Goal: Task Accomplishment & Management: Complete application form

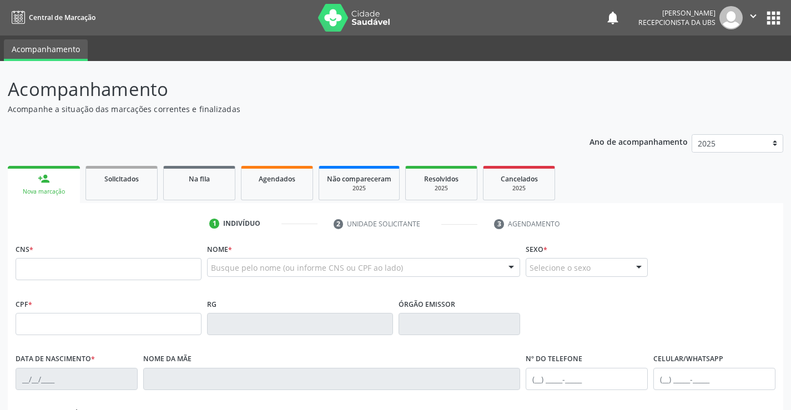
click at [42, 268] on input "text" at bounding box center [109, 269] width 186 height 22
type input "706 2085 1354 7168"
type input "047.646.234-71"
type input "24[DATE]"
type input "[PERSON_NAME]"
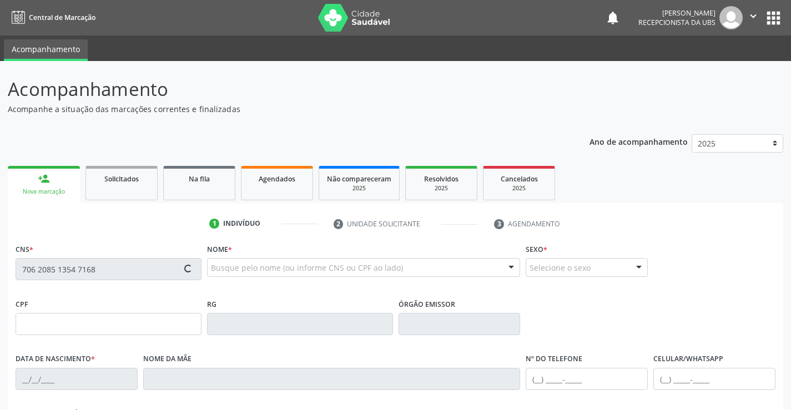
type input "[PHONE_NUMBER]"
type input "811"
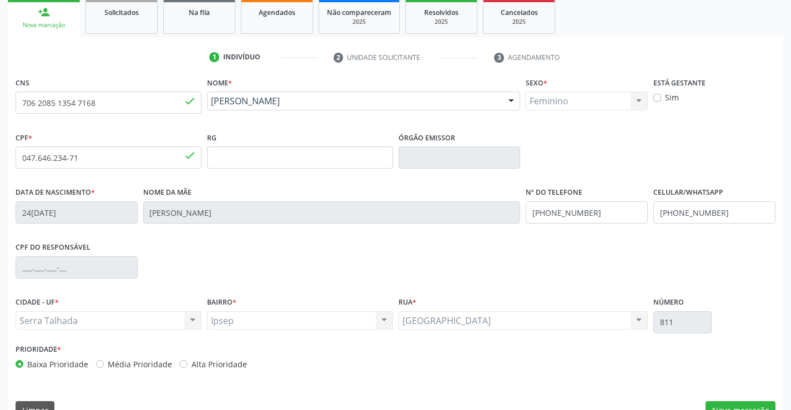
scroll to position [192, 0]
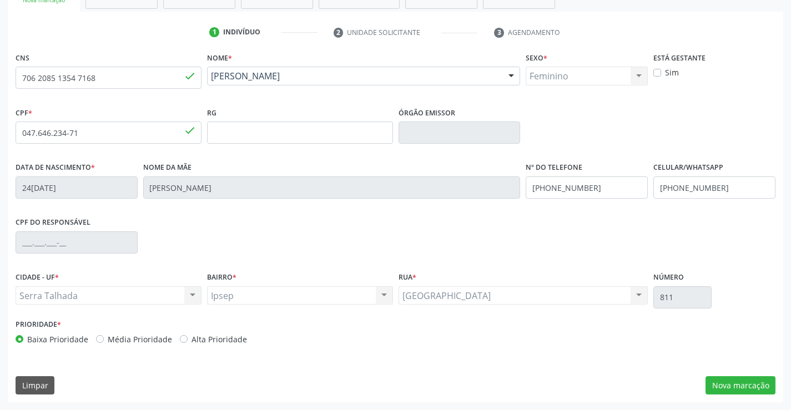
click at [756, 395] on div "CNS 706 2085 1354 7168 done Nome * [PERSON_NAME] [PERSON_NAME] CNS: 706 2085 13…" at bounding box center [396, 225] width 776 height 353
click at [748, 386] on button "Nova marcação" at bounding box center [741, 385] width 70 height 19
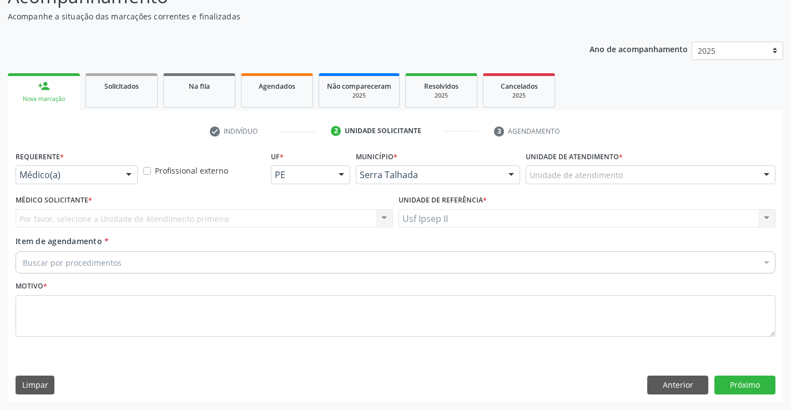
scroll to position [93, 0]
click at [128, 174] on div at bounding box center [128, 175] width 17 height 19
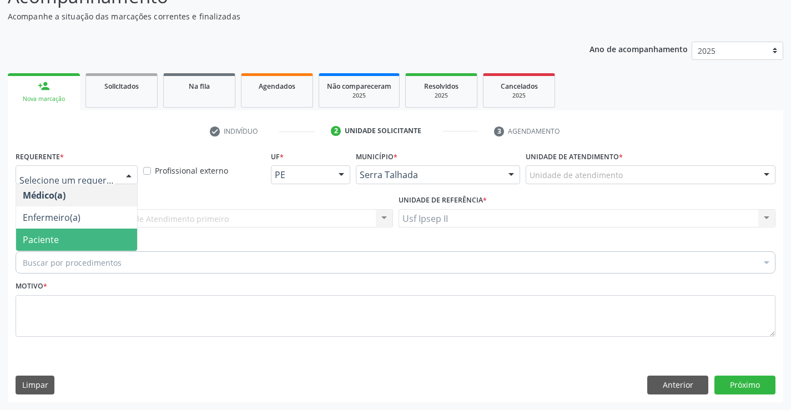
click at [74, 237] on span "Paciente" at bounding box center [76, 240] width 121 height 22
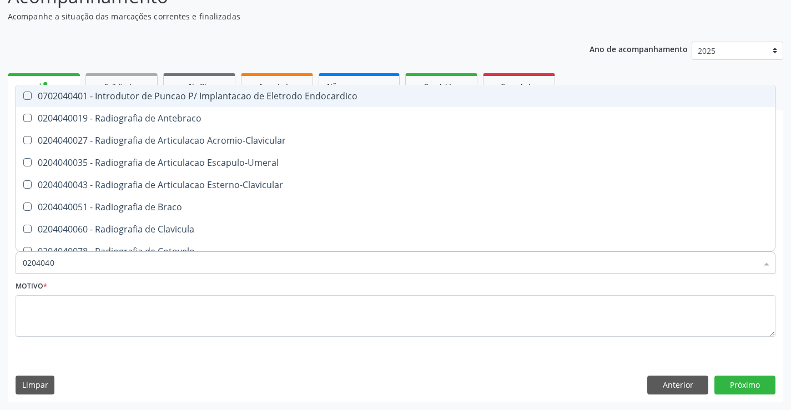
type input "02040401"
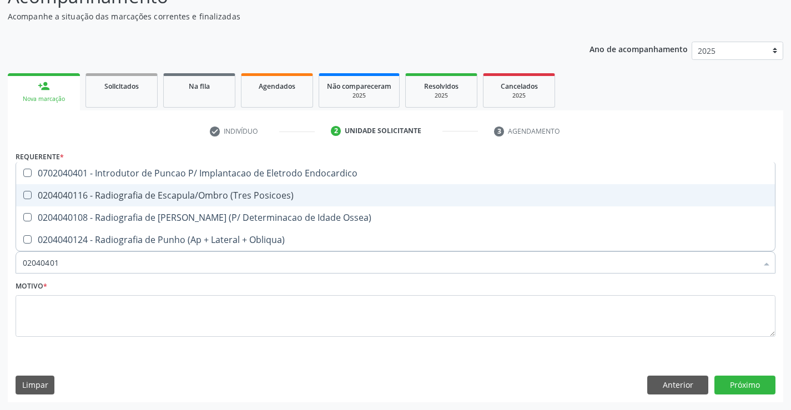
click at [122, 196] on div "0204040116 - Radiografia de Escapula/Ombro (Tres Posicoes)" at bounding box center [396, 195] width 746 height 9
checkbox Posicoes\) "true"
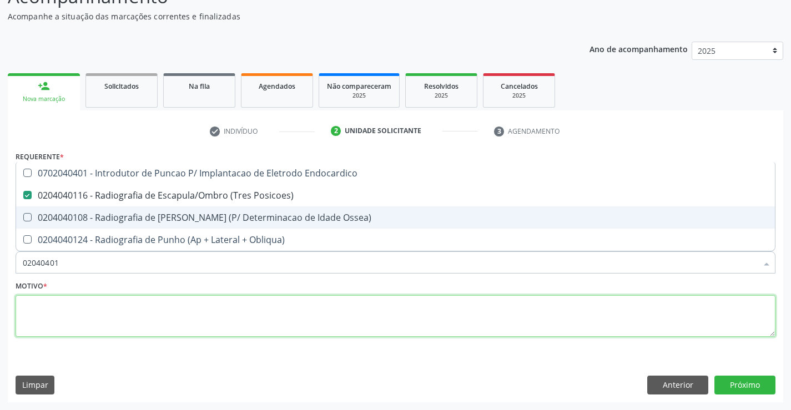
click at [73, 322] on textarea at bounding box center [396, 316] width 760 height 42
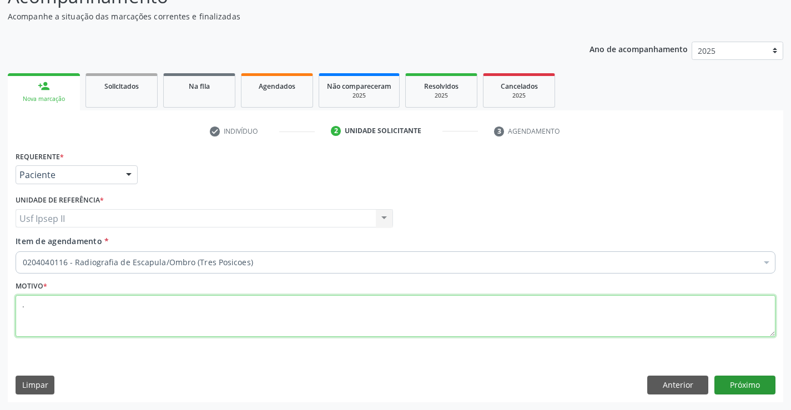
type textarea "."
click at [739, 388] on button "Próximo" at bounding box center [744, 385] width 61 height 19
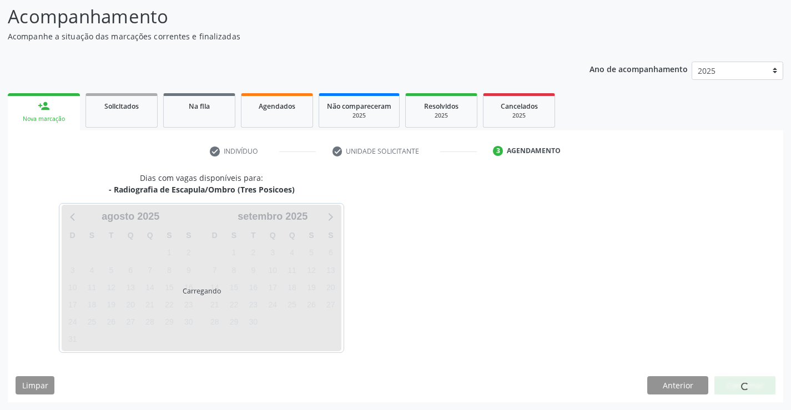
scroll to position [73, 0]
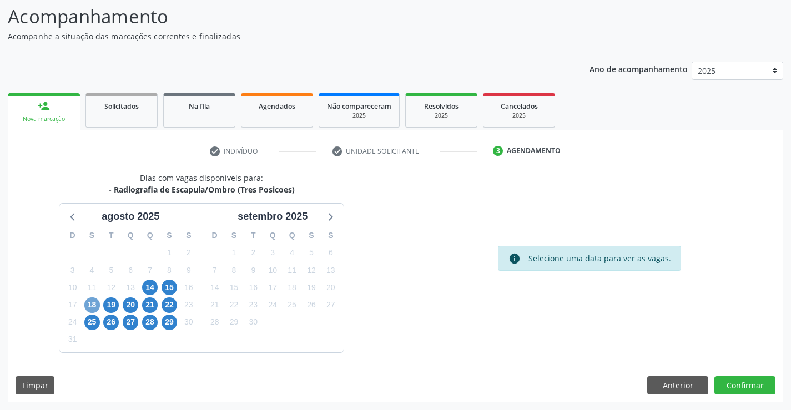
click at [97, 303] on span "18" at bounding box center [92, 306] width 16 height 16
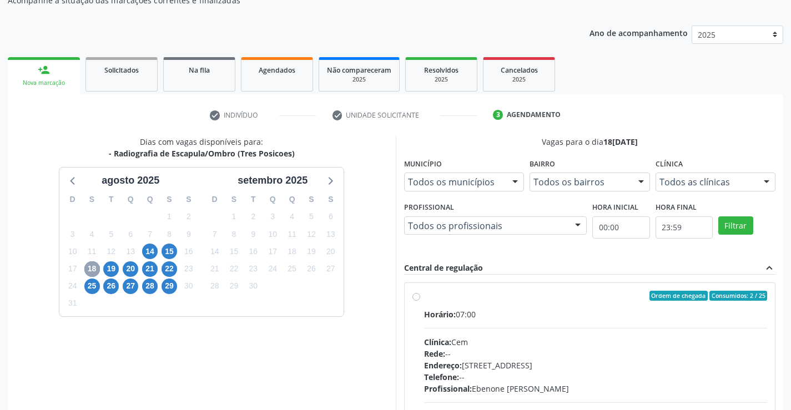
scroll to position [128, 0]
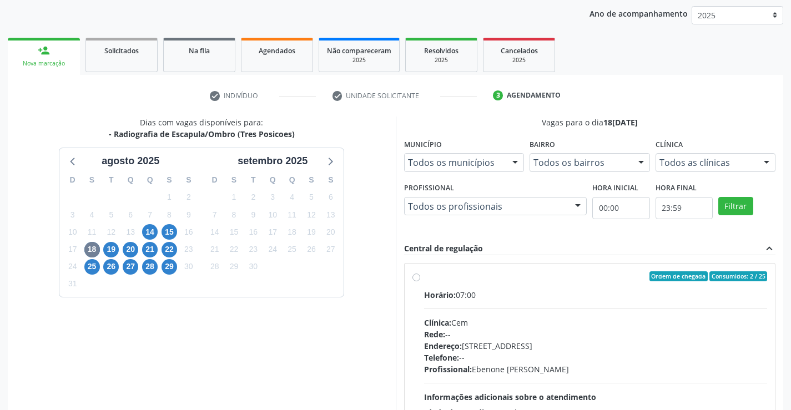
click at [424, 280] on label "Ordem de chegada Consumidos: 2 / 25 Horário: 07:00 Clínica: Cem Rede: -- Endere…" at bounding box center [596, 356] width 344 height 170
click at [413, 280] on input "Ordem de chegada Consumidos: 2 / 25 Horário: 07:00 Clínica: Cem Rede: -- Endere…" at bounding box center [416, 276] width 8 height 10
radio input "true"
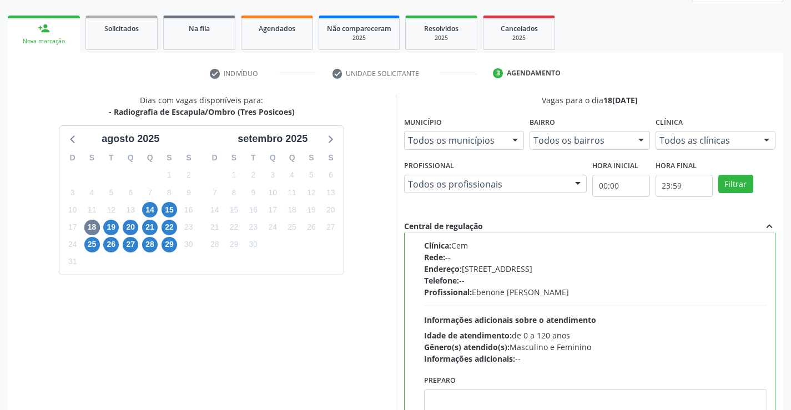
scroll to position [253, 0]
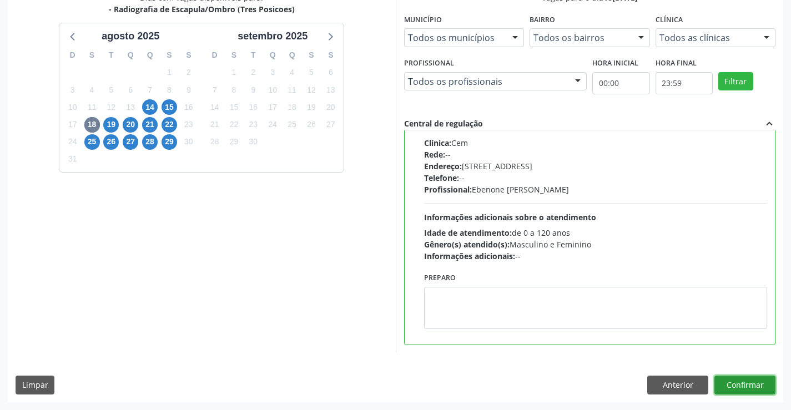
click at [750, 392] on button "Confirmar" at bounding box center [744, 385] width 61 height 19
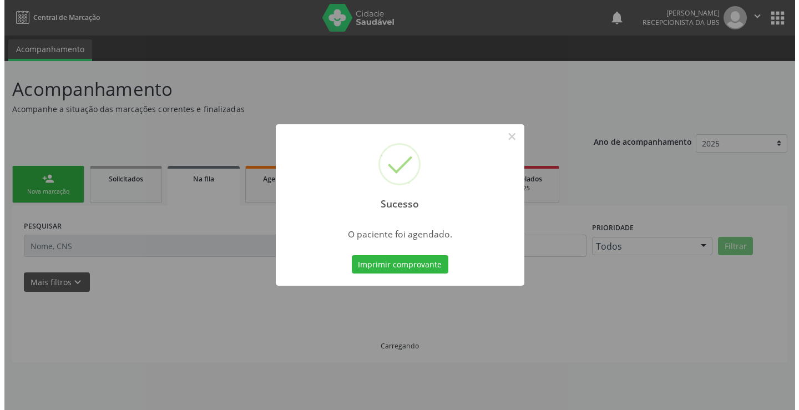
scroll to position [0, 0]
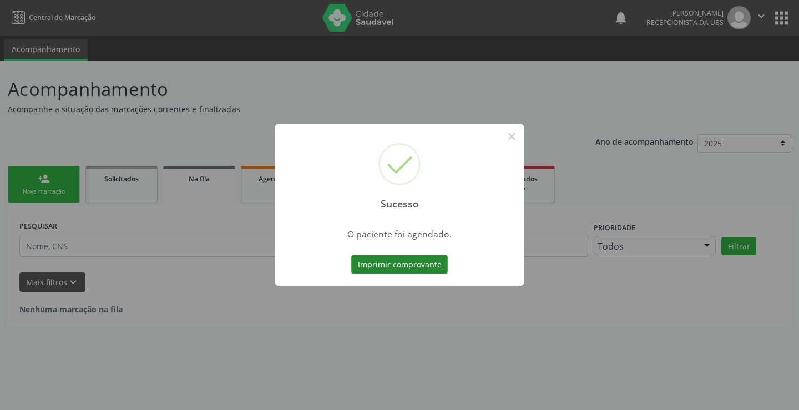
click at [427, 271] on button "Imprimir comprovante" at bounding box center [399, 264] width 97 height 19
